Goal: Task Accomplishment & Management: Use online tool/utility

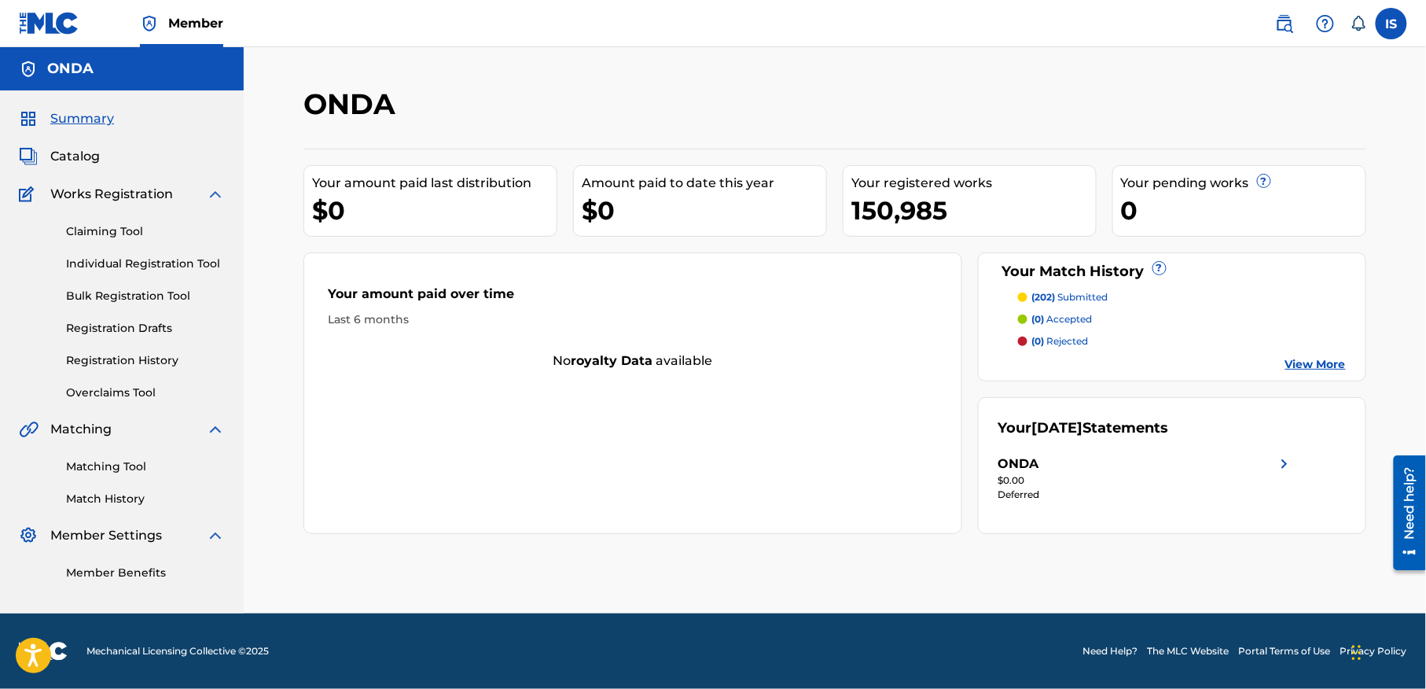
click at [1057, 275] on div "Your Match History ?" at bounding box center [1173, 271] width 348 height 21
click at [82, 115] on span "Summary" at bounding box center [82, 118] width 64 height 19
click at [111, 228] on link "Claiming Tool" at bounding box center [145, 231] width 159 height 17
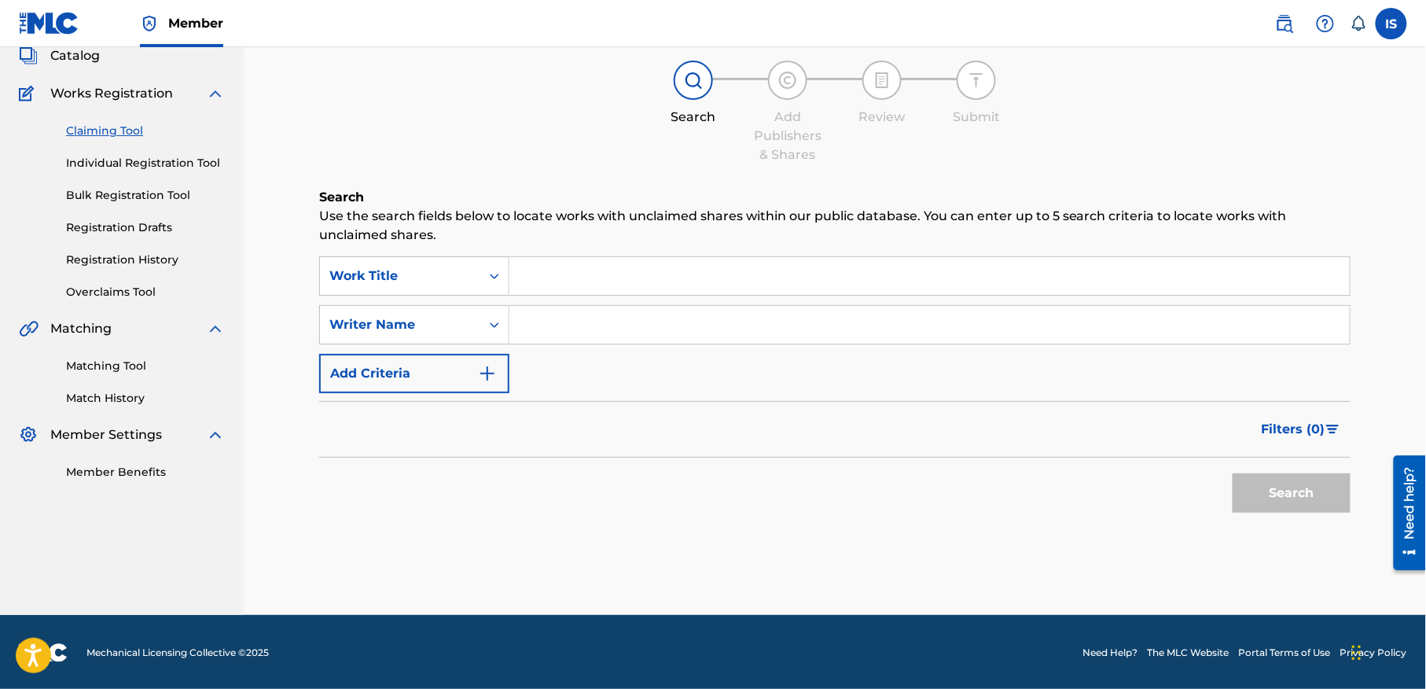
scroll to position [102, 0]
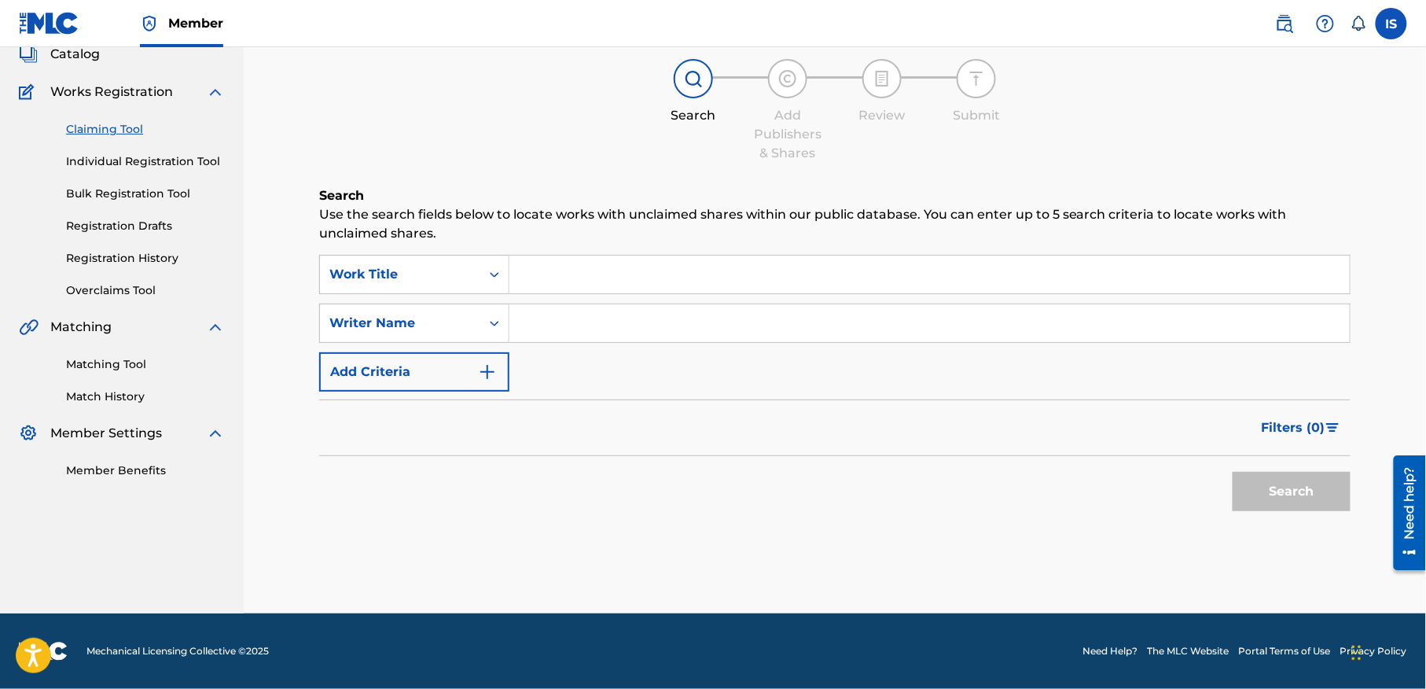
click at [554, 281] on input "Search Form" at bounding box center [930, 275] width 841 height 38
type input "zaama z"
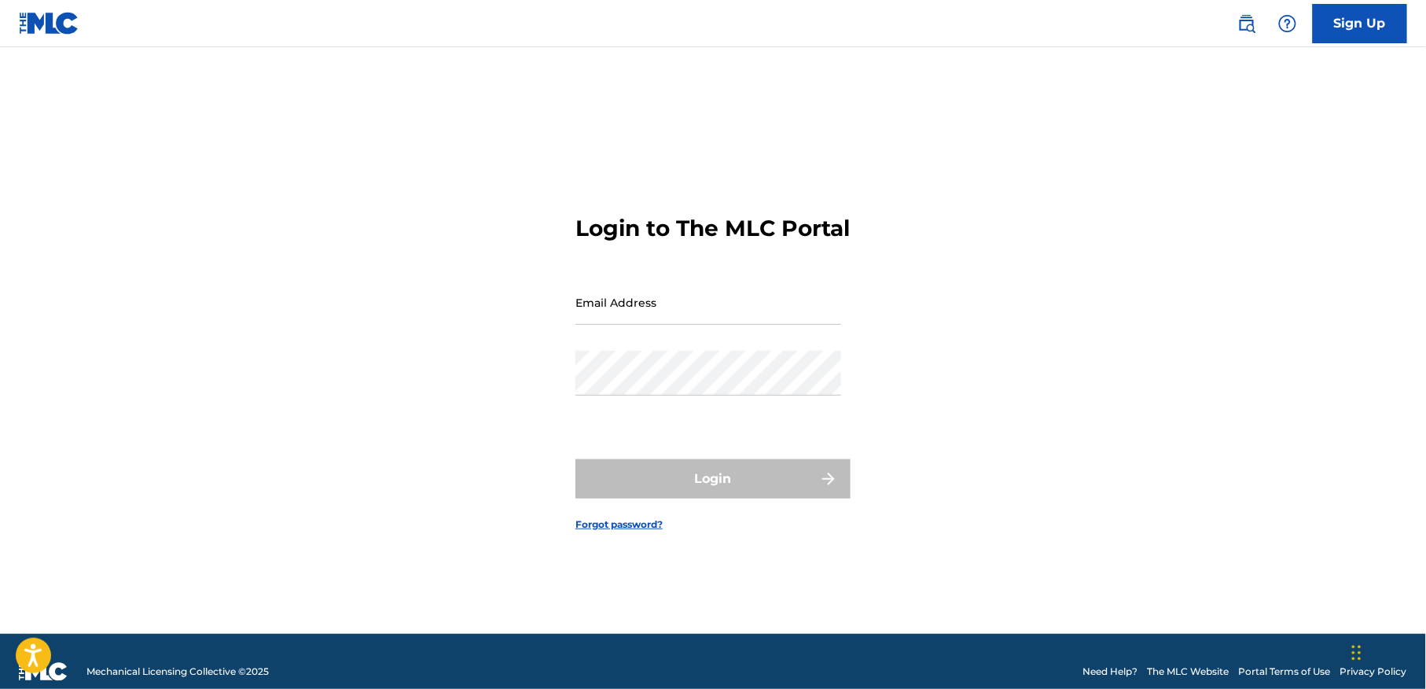
click at [721, 322] on input "Email Address" at bounding box center [709, 302] width 266 height 45
type input "[EMAIL_ADDRESS][DOMAIN_NAME]"
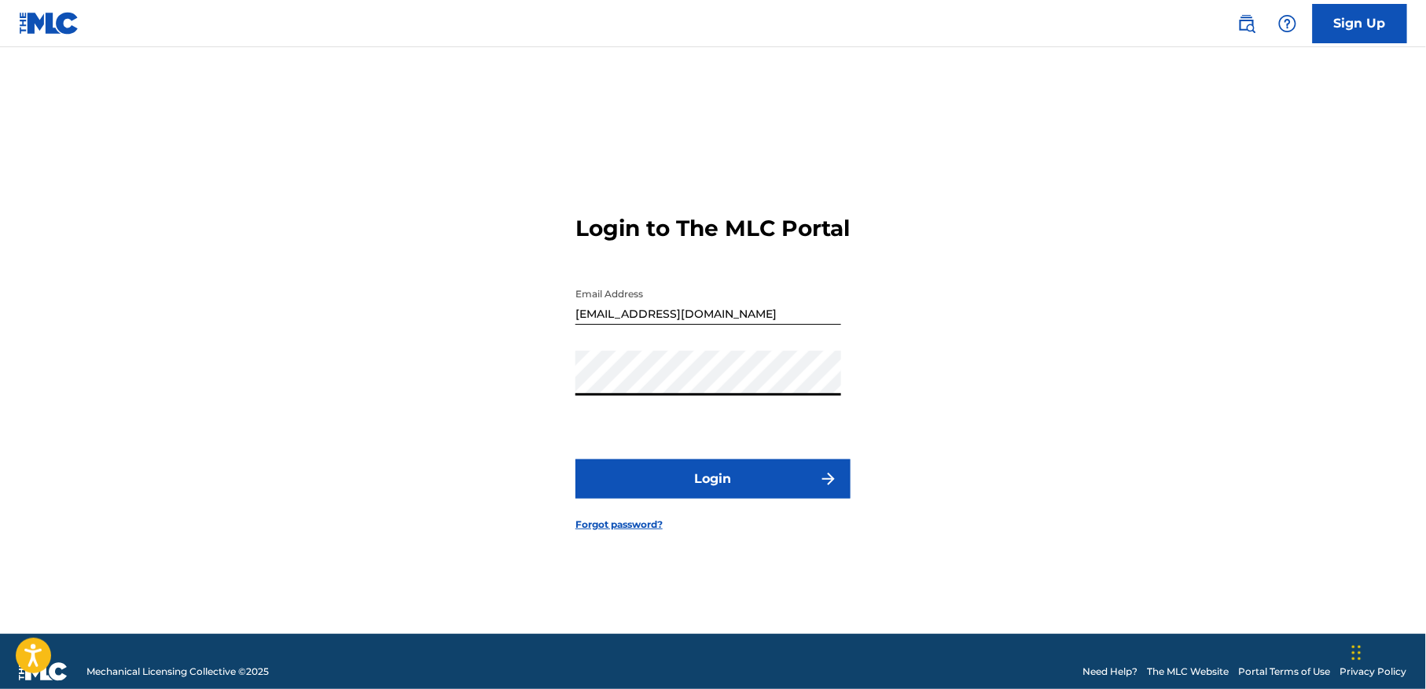
click at [667, 495] on button "Login" at bounding box center [713, 478] width 275 height 39
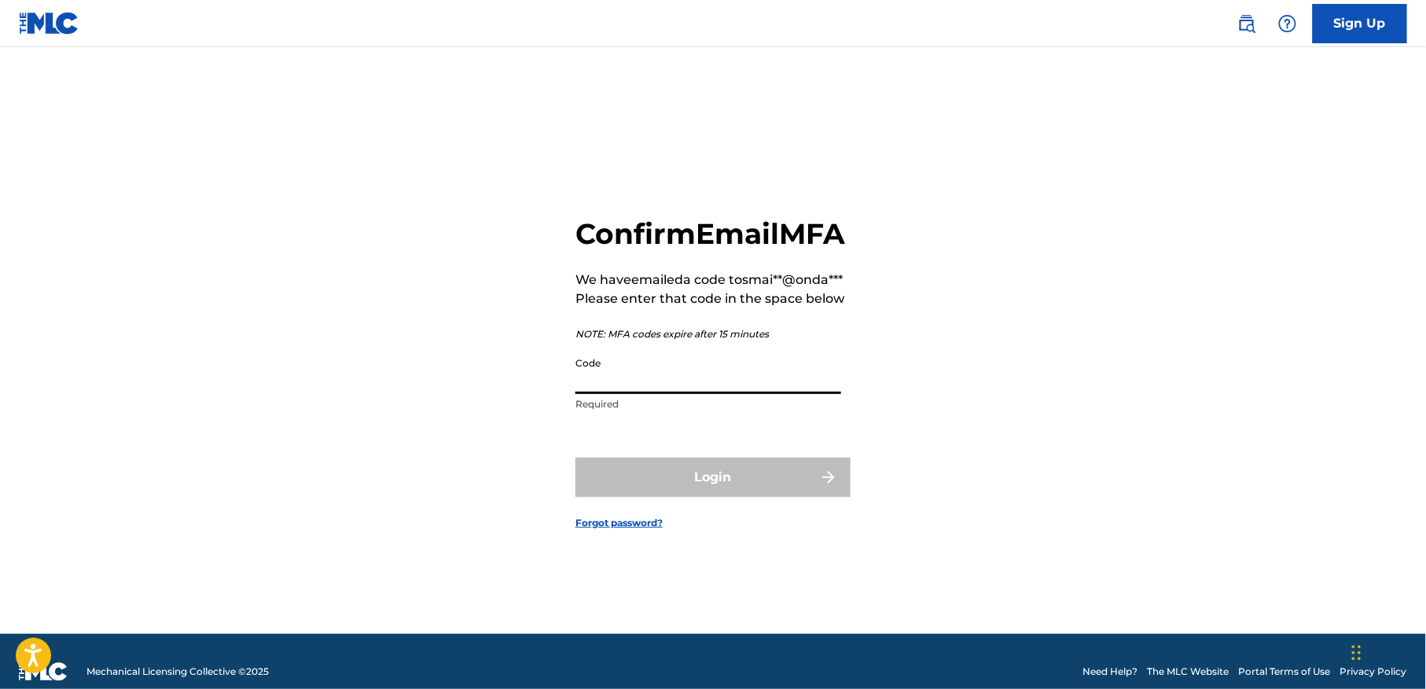
click at [692, 394] on input "Code" at bounding box center [709, 371] width 266 height 45
paste input "224232"
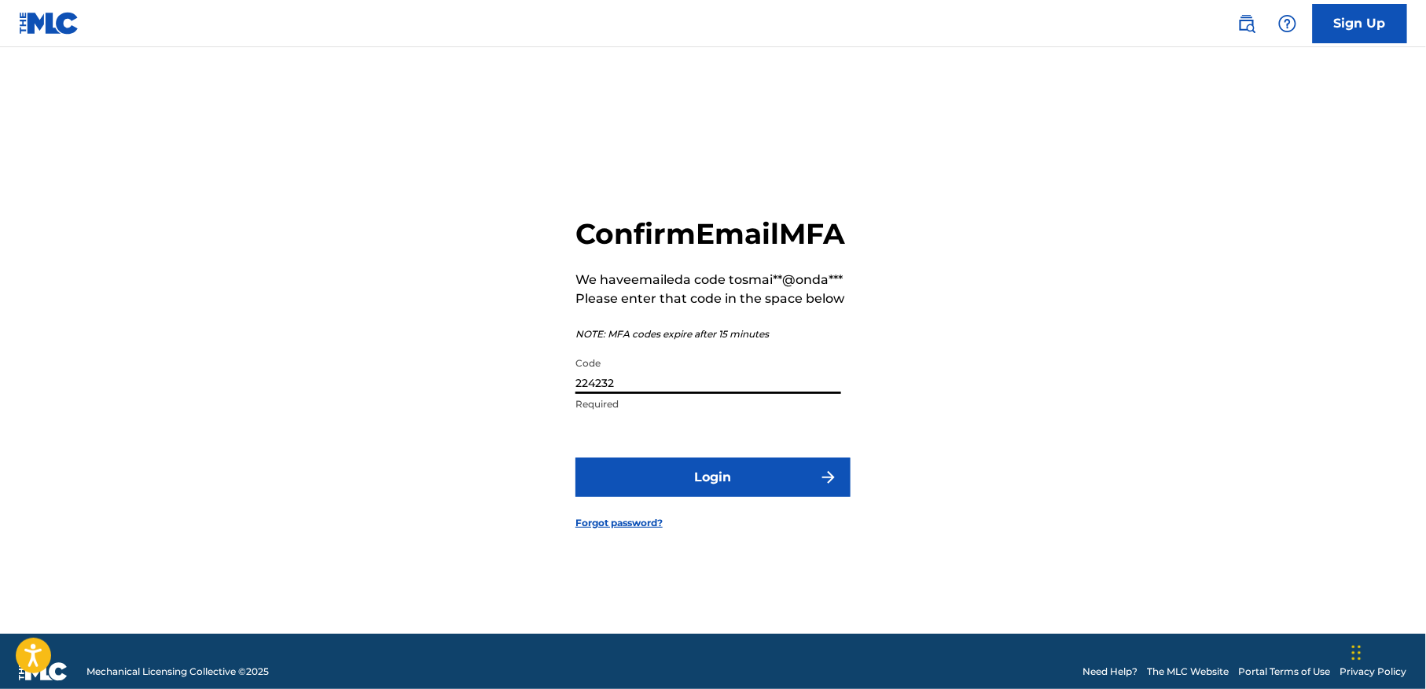
click at [576, 458] on button "Login" at bounding box center [713, 477] width 275 height 39
type input "224232*"
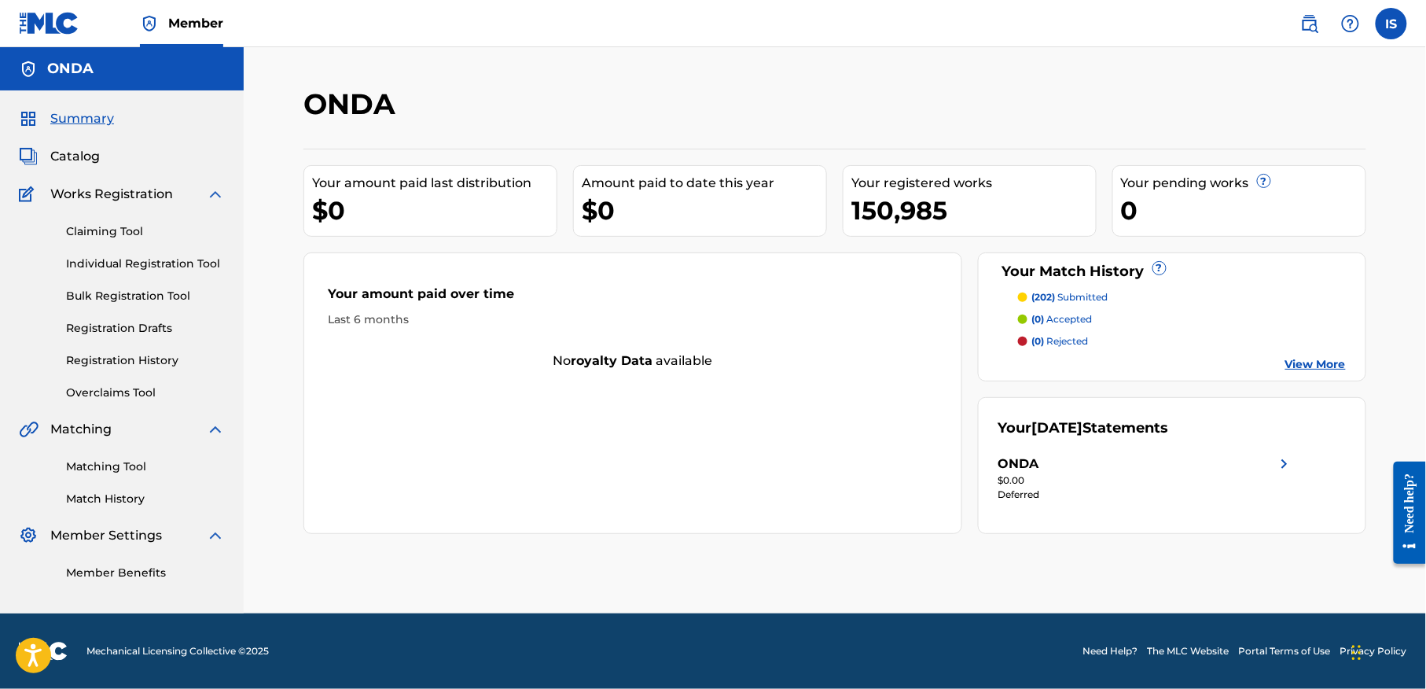
click at [88, 114] on span "Summary" at bounding box center [82, 118] width 64 height 19
click at [123, 227] on link "Claiming Tool" at bounding box center [145, 231] width 159 height 17
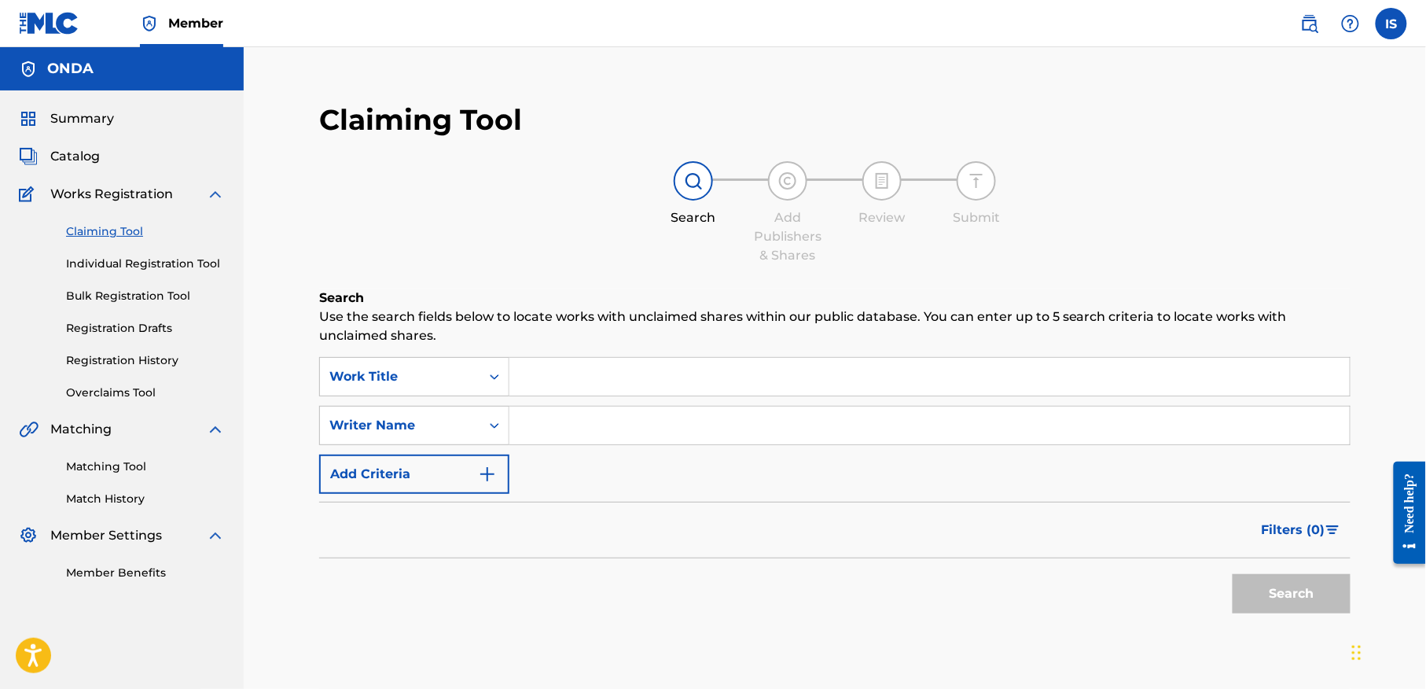
click at [583, 381] on input "Search Form" at bounding box center [930, 377] width 841 height 38
type input "zaama zaama"
click at [440, 431] on div "Writer Name" at bounding box center [400, 425] width 142 height 19
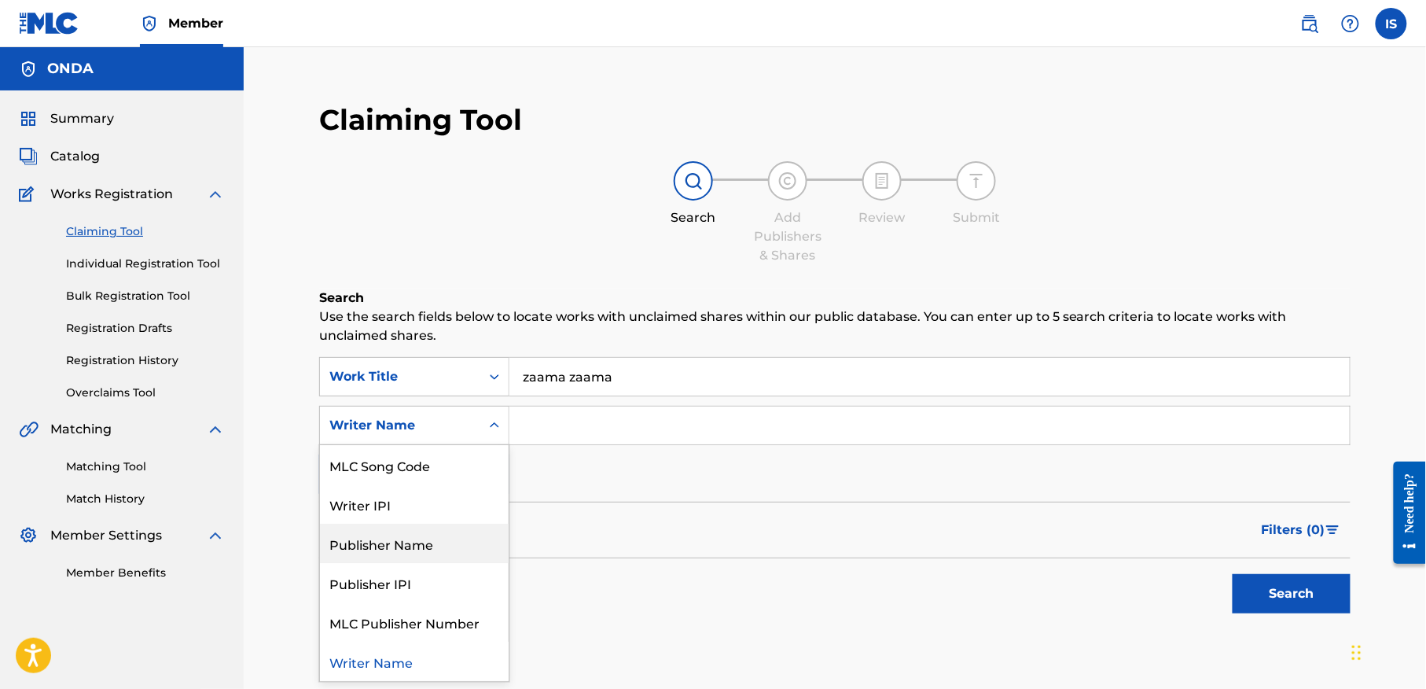
scroll to position [39, 0]
click at [385, 664] on div "Writer Name" at bounding box center [414, 661] width 189 height 39
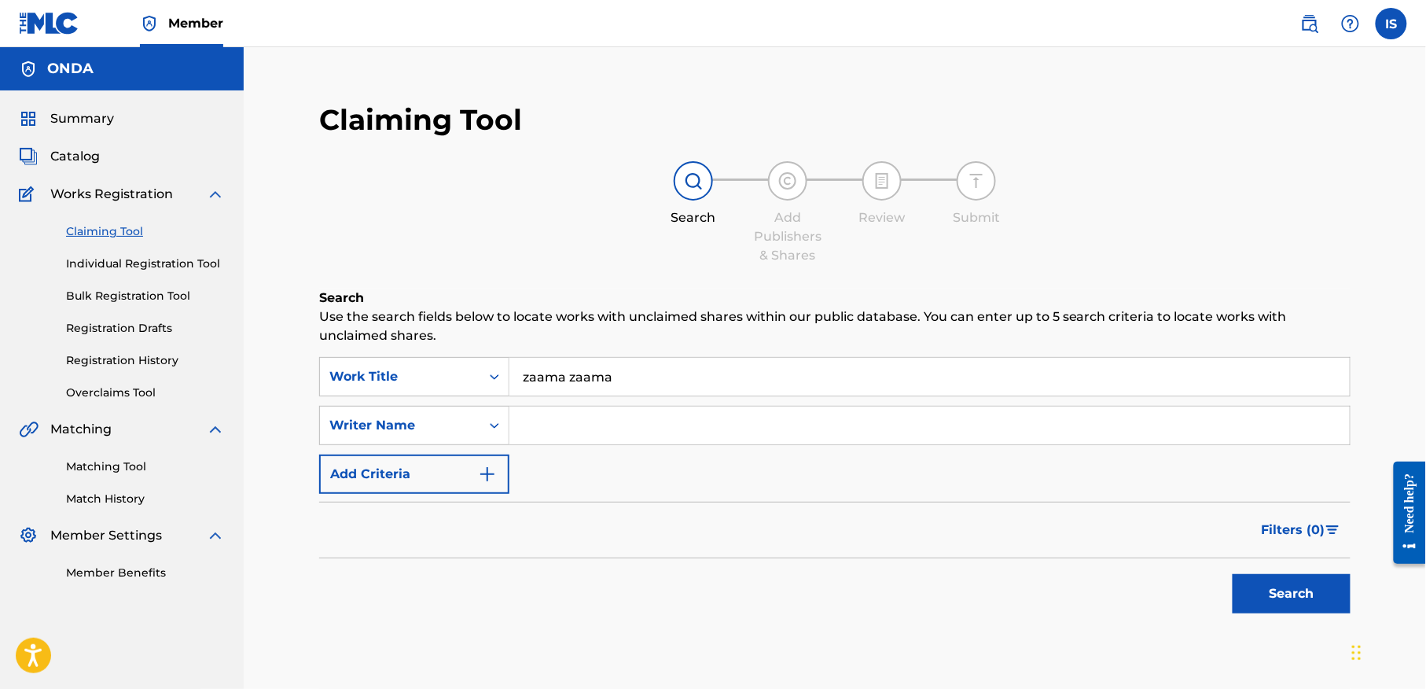
click at [602, 432] on input "Search Form" at bounding box center [930, 426] width 841 height 38
type input "zermani"
click at [1233, 574] on button "Search" at bounding box center [1292, 593] width 118 height 39
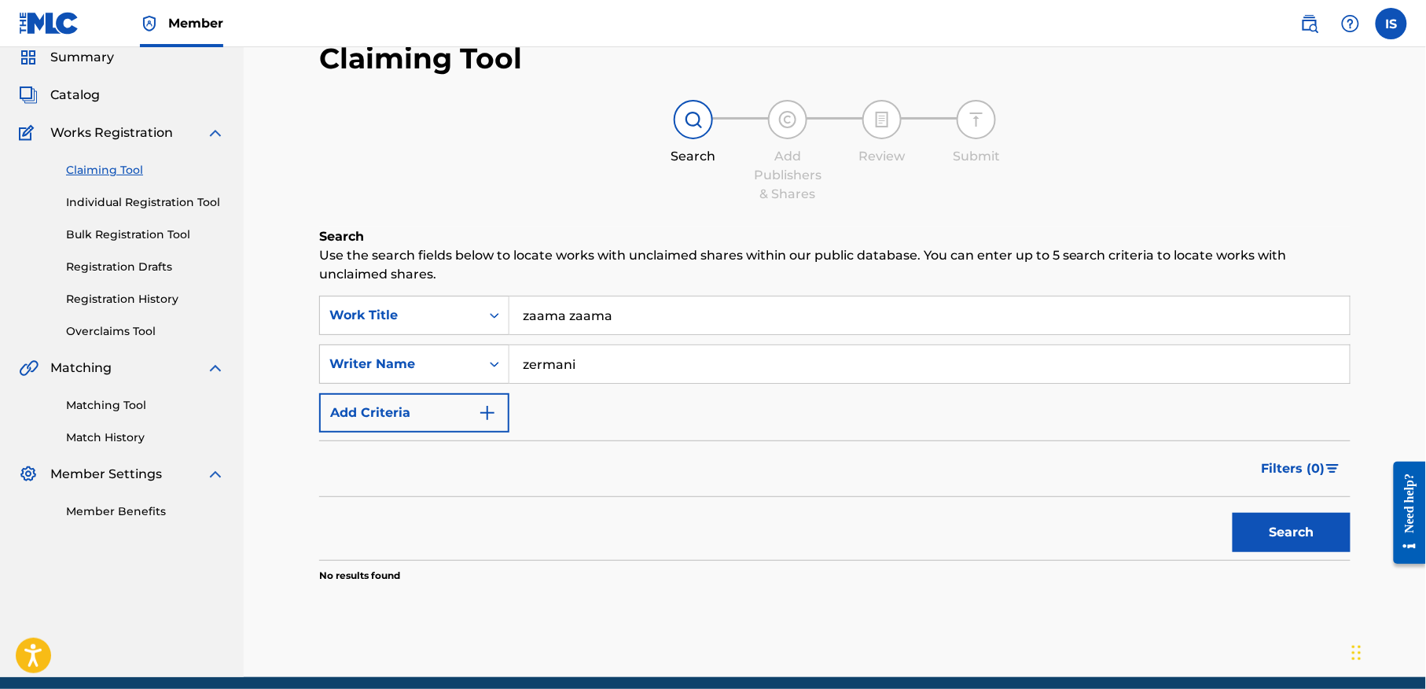
scroll to position [126, 0]
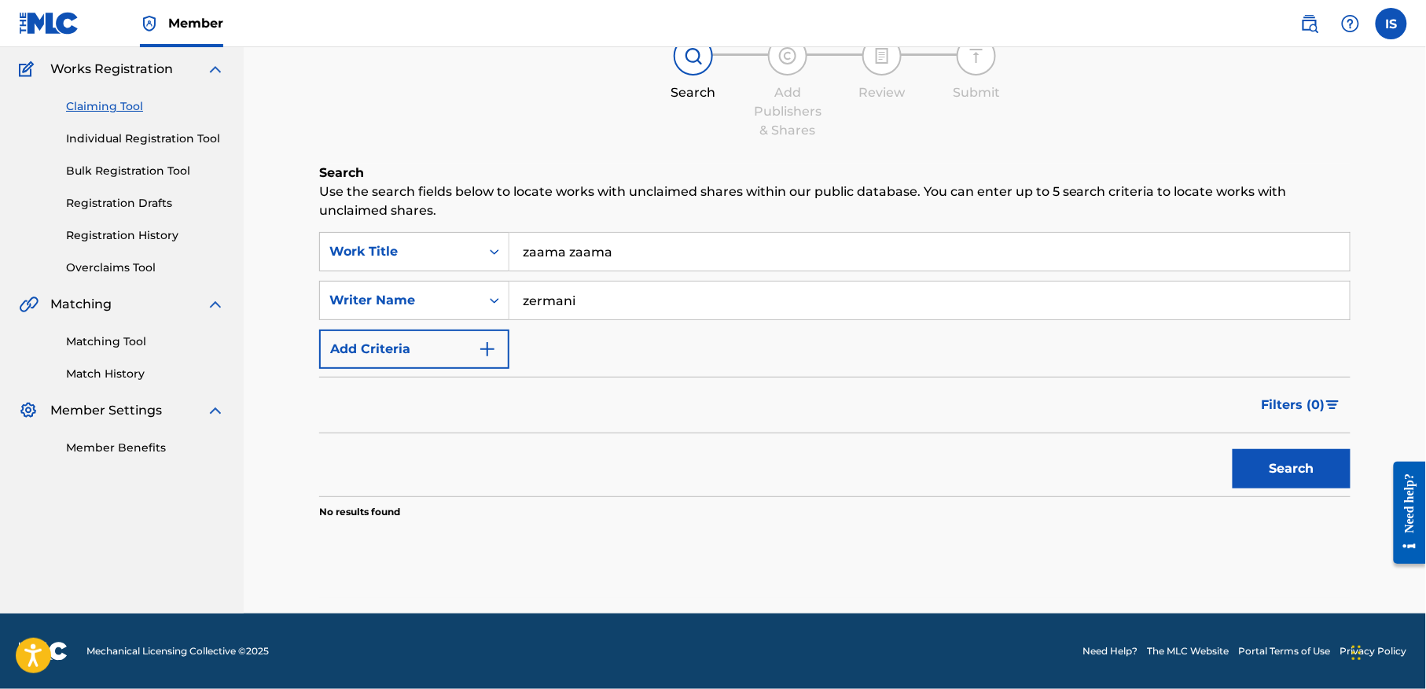
click at [602, 294] on input "zermani" at bounding box center [930, 301] width 841 height 38
click at [1233, 449] on button "Search" at bounding box center [1292, 468] width 118 height 39
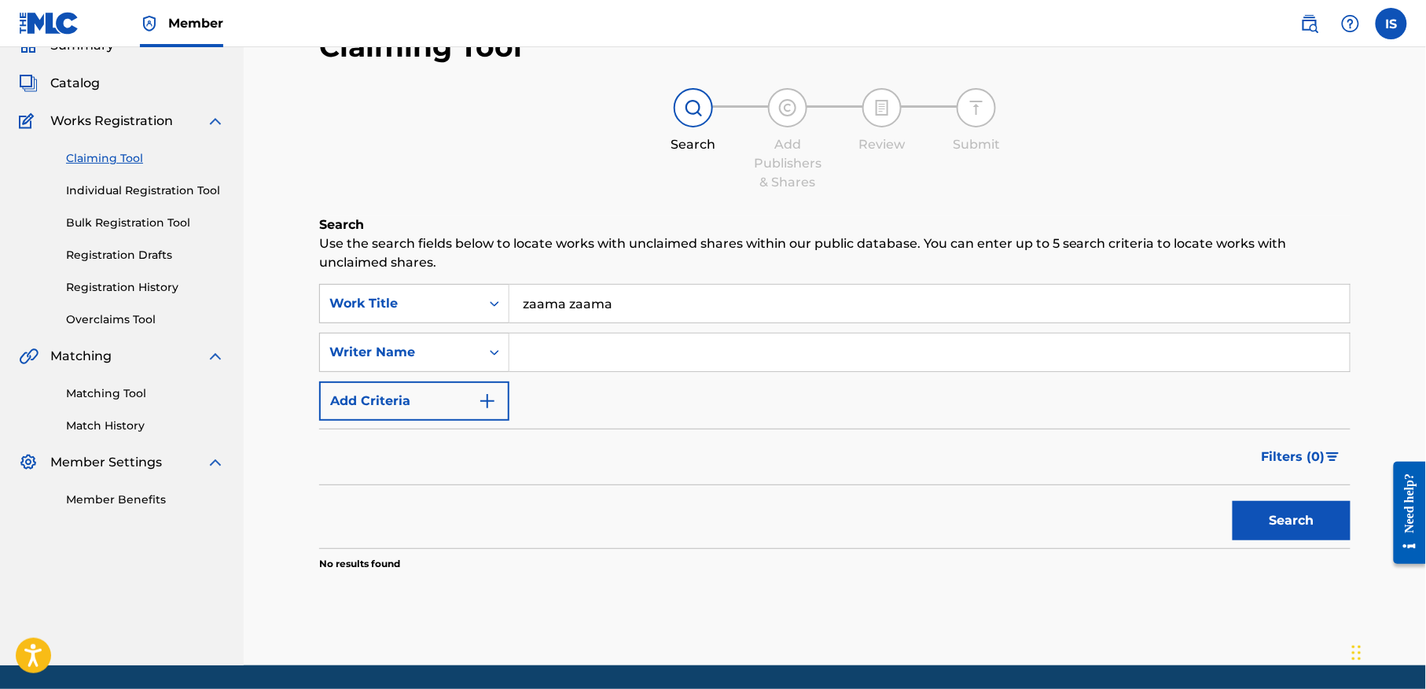
scroll to position [70, 0]
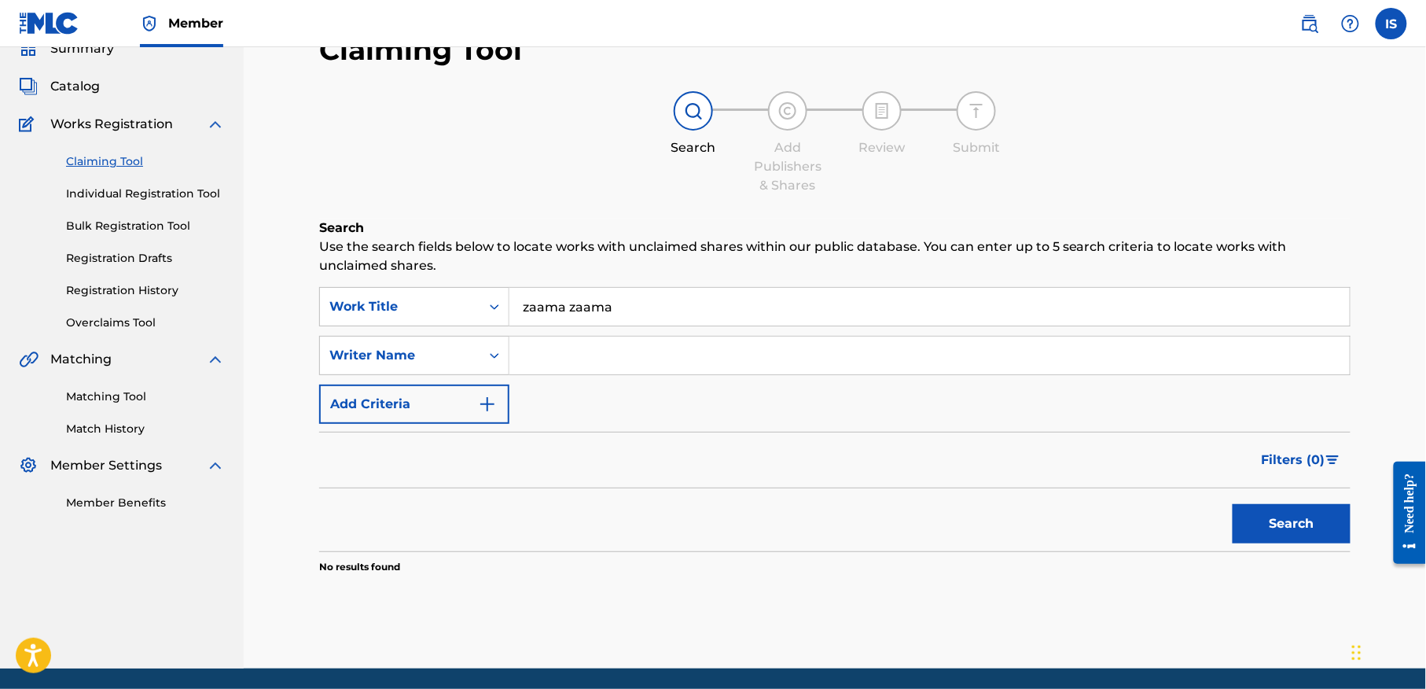
click at [782, 111] on img at bounding box center [787, 110] width 19 height 19
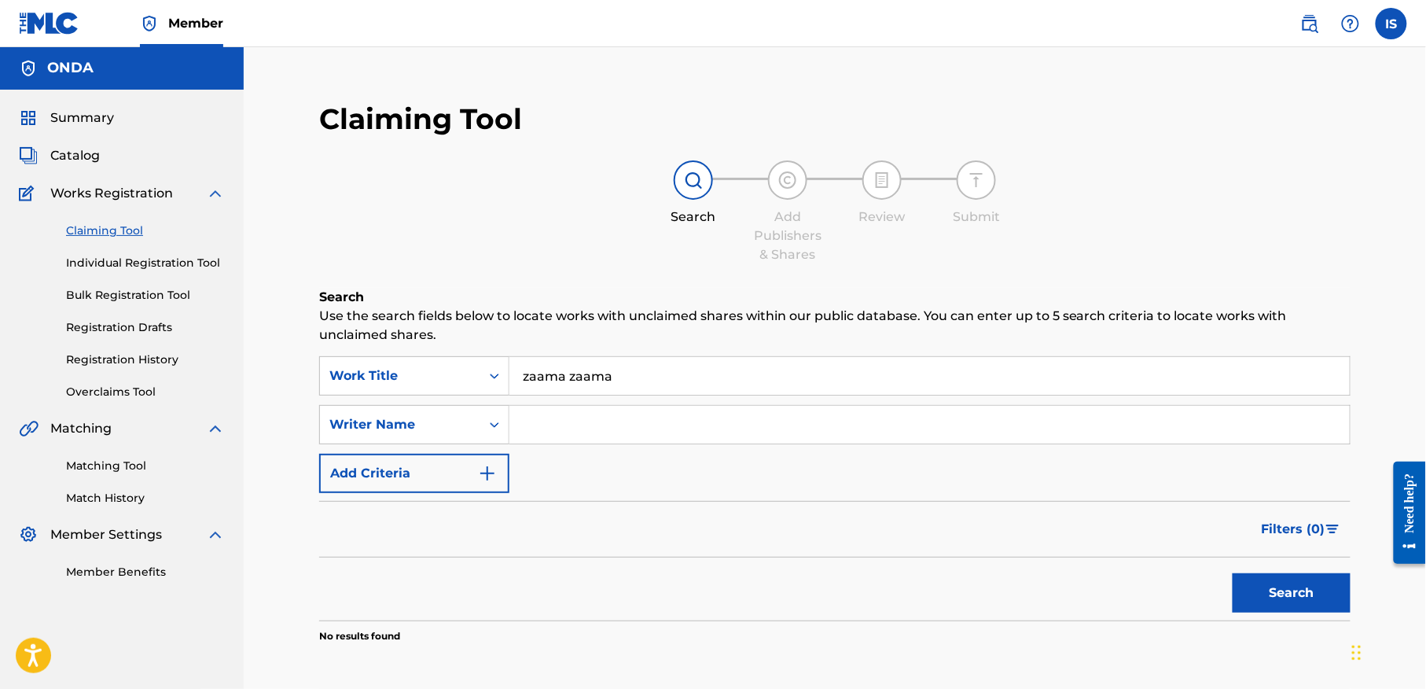
scroll to position [0, 0]
click at [143, 337] on link "Registration Drafts" at bounding box center [145, 328] width 159 height 17
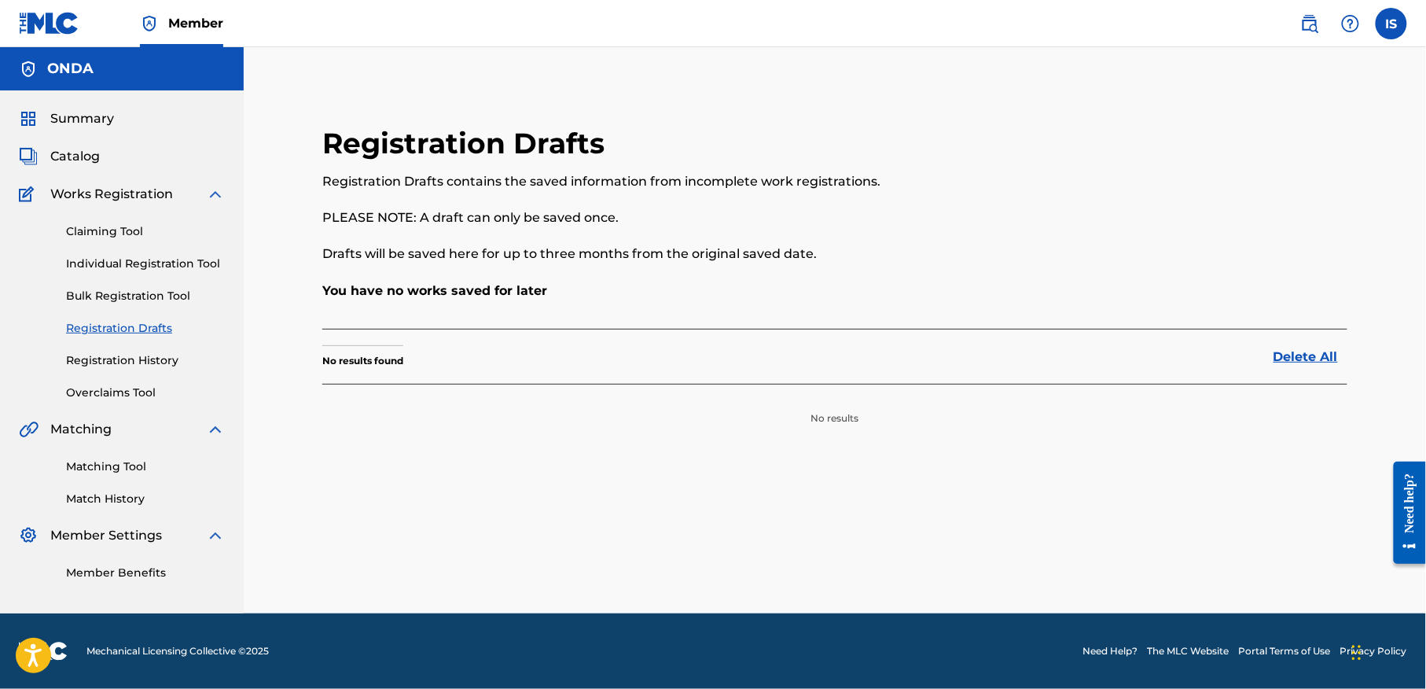
click at [140, 369] on link "Registration History" at bounding box center [145, 360] width 159 height 17
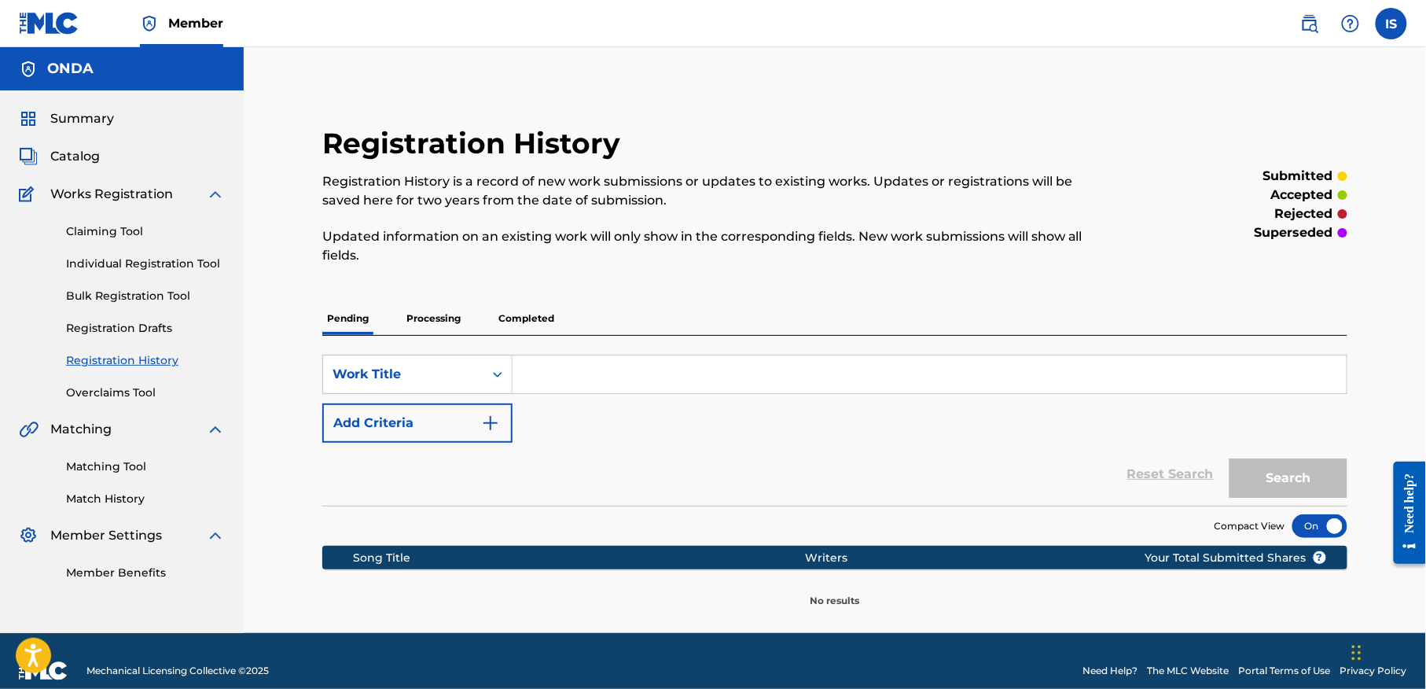
click at [458, 319] on p "Processing" at bounding box center [434, 318] width 64 height 33
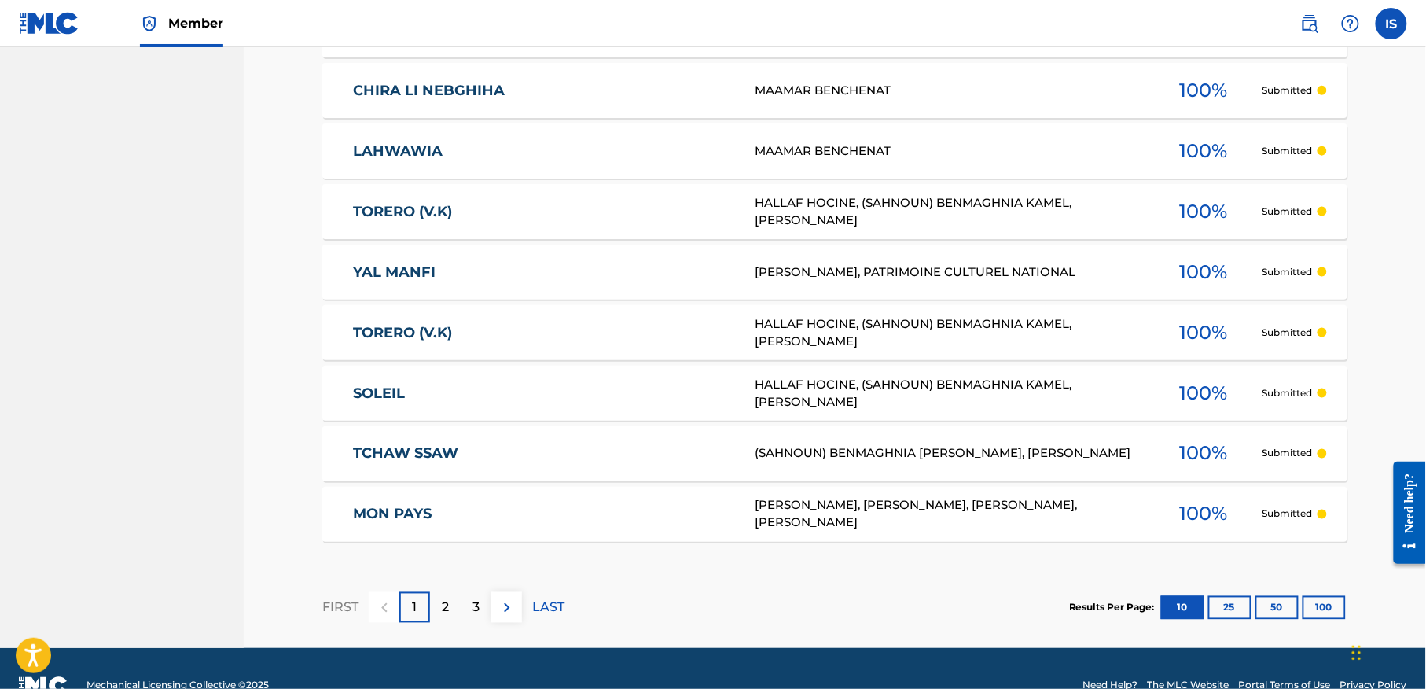
scroll to position [668, 0]
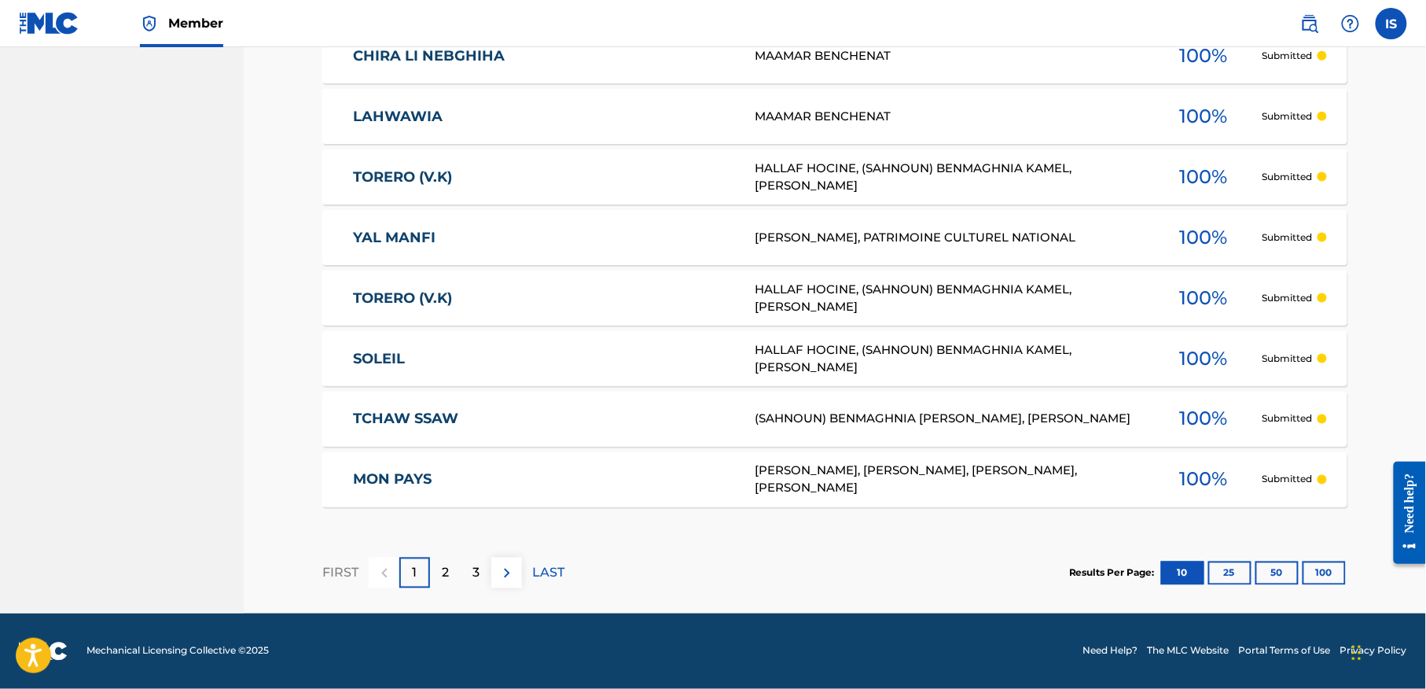
click at [442, 572] on p "2" at bounding box center [445, 573] width 7 height 19
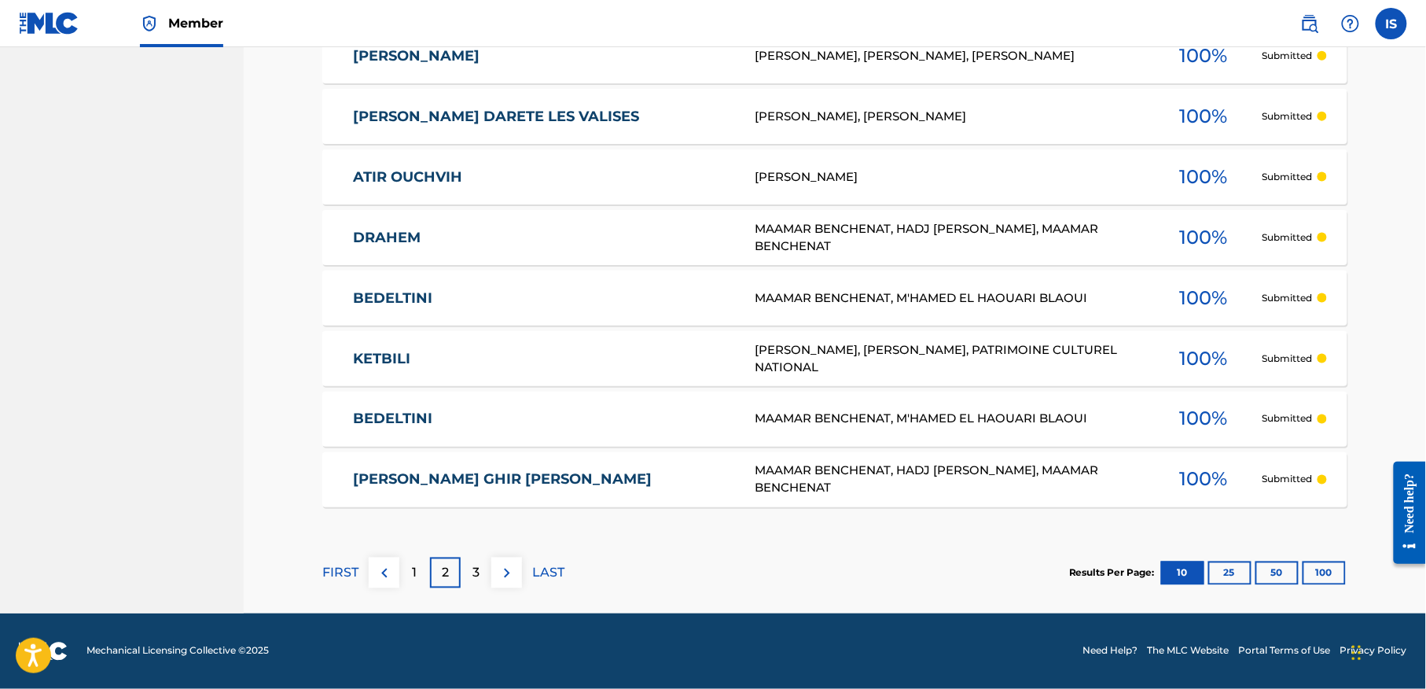
click at [476, 566] on p "3" at bounding box center [476, 573] width 7 height 19
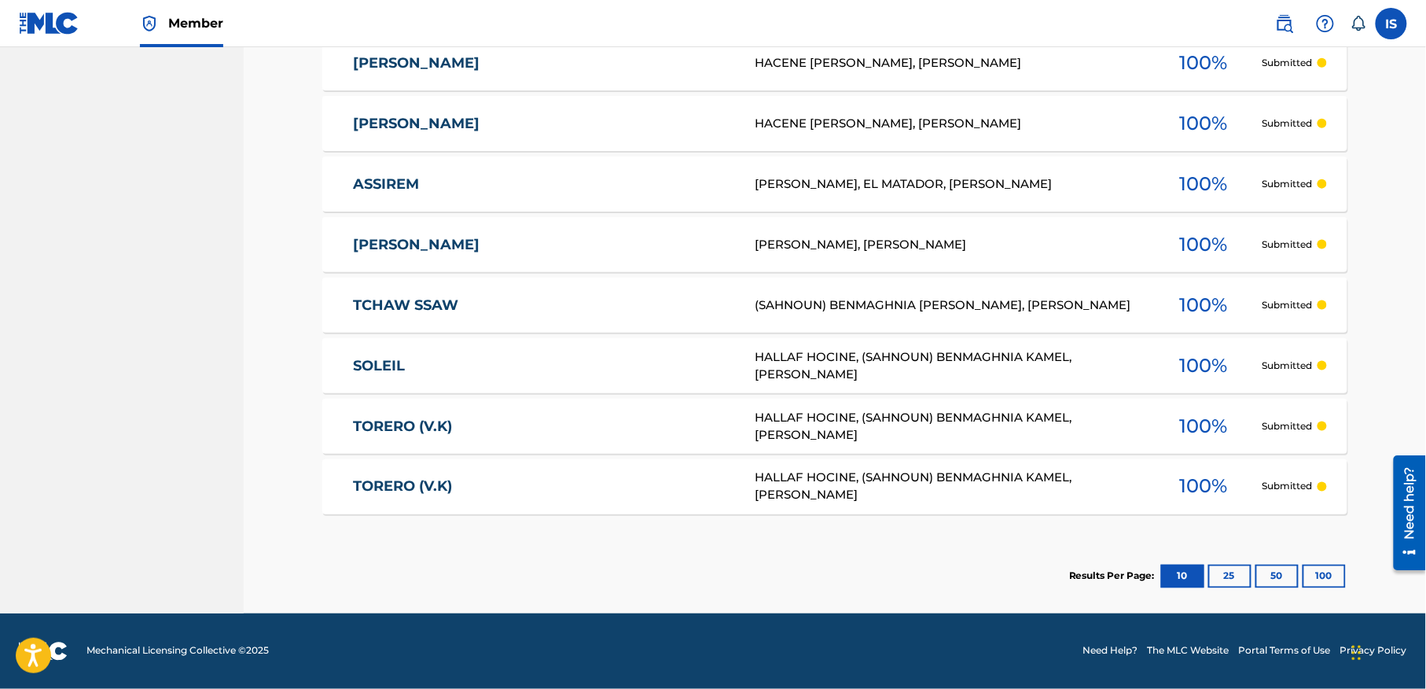
scroll to position [605, 0]
